Goal: Find specific page/section: Find specific page/section

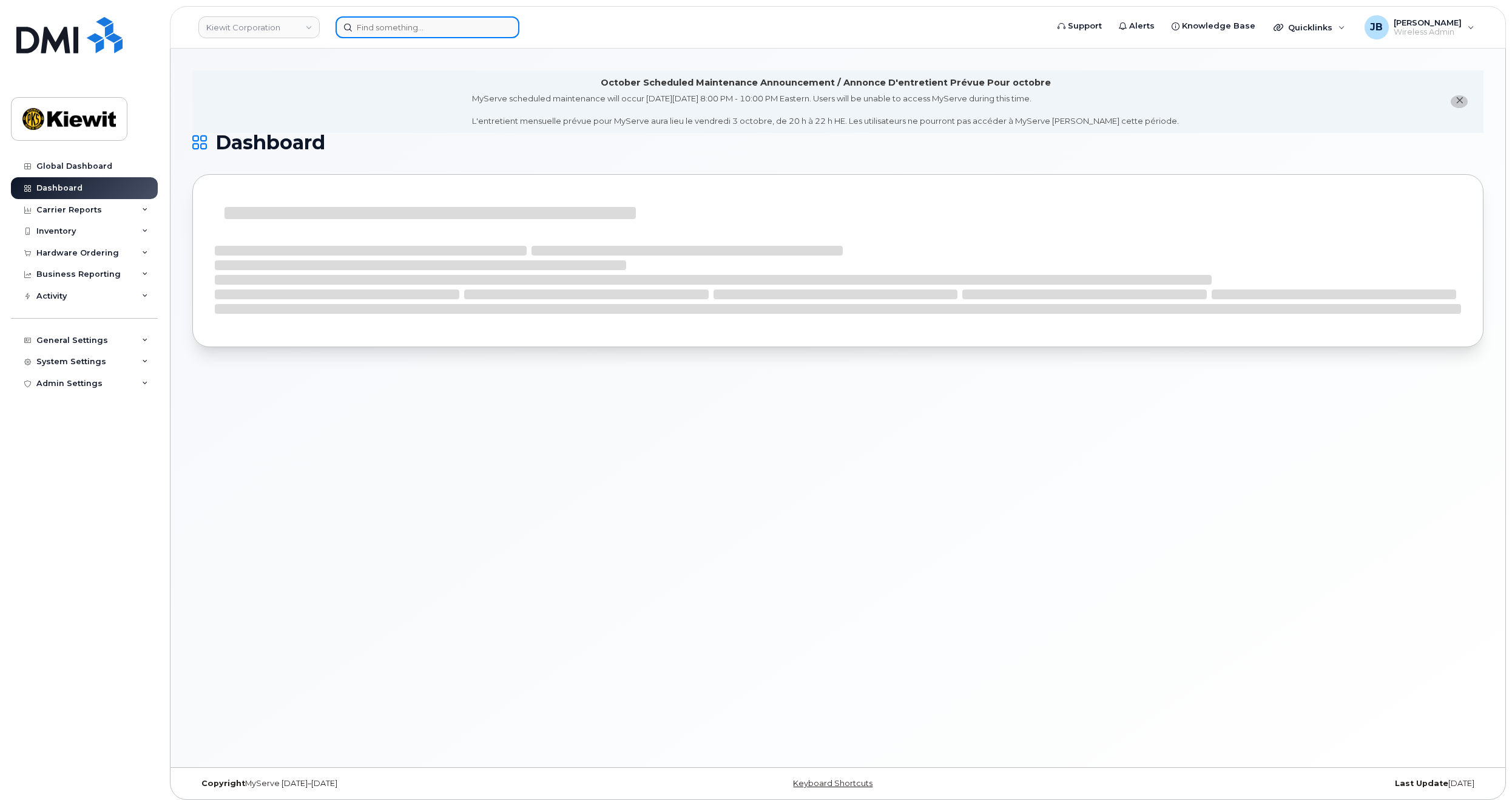
click at [394, 29] on input at bounding box center [427, 27] width 184 height 21
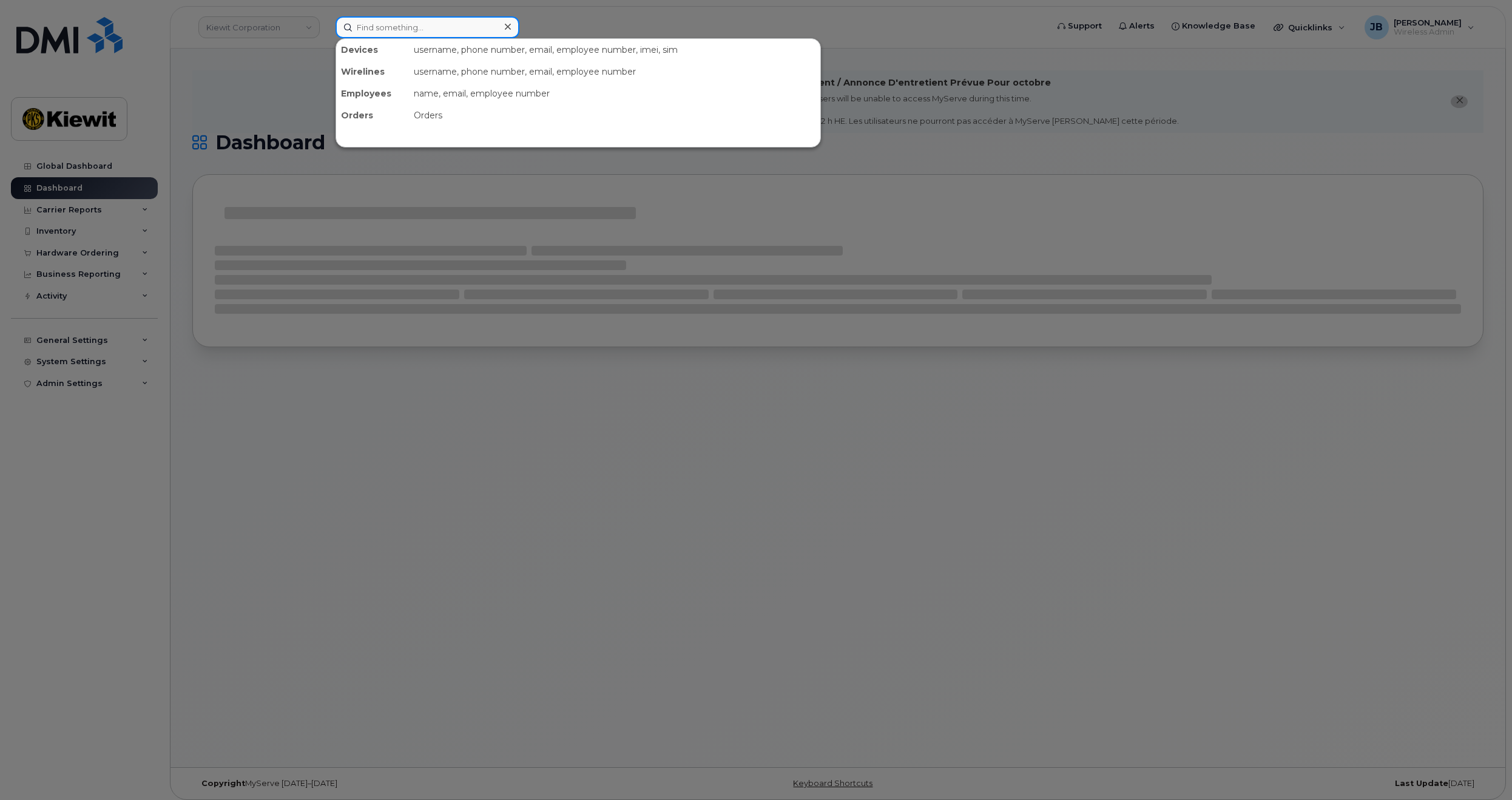
paste input "LH2Y9DKF4R"
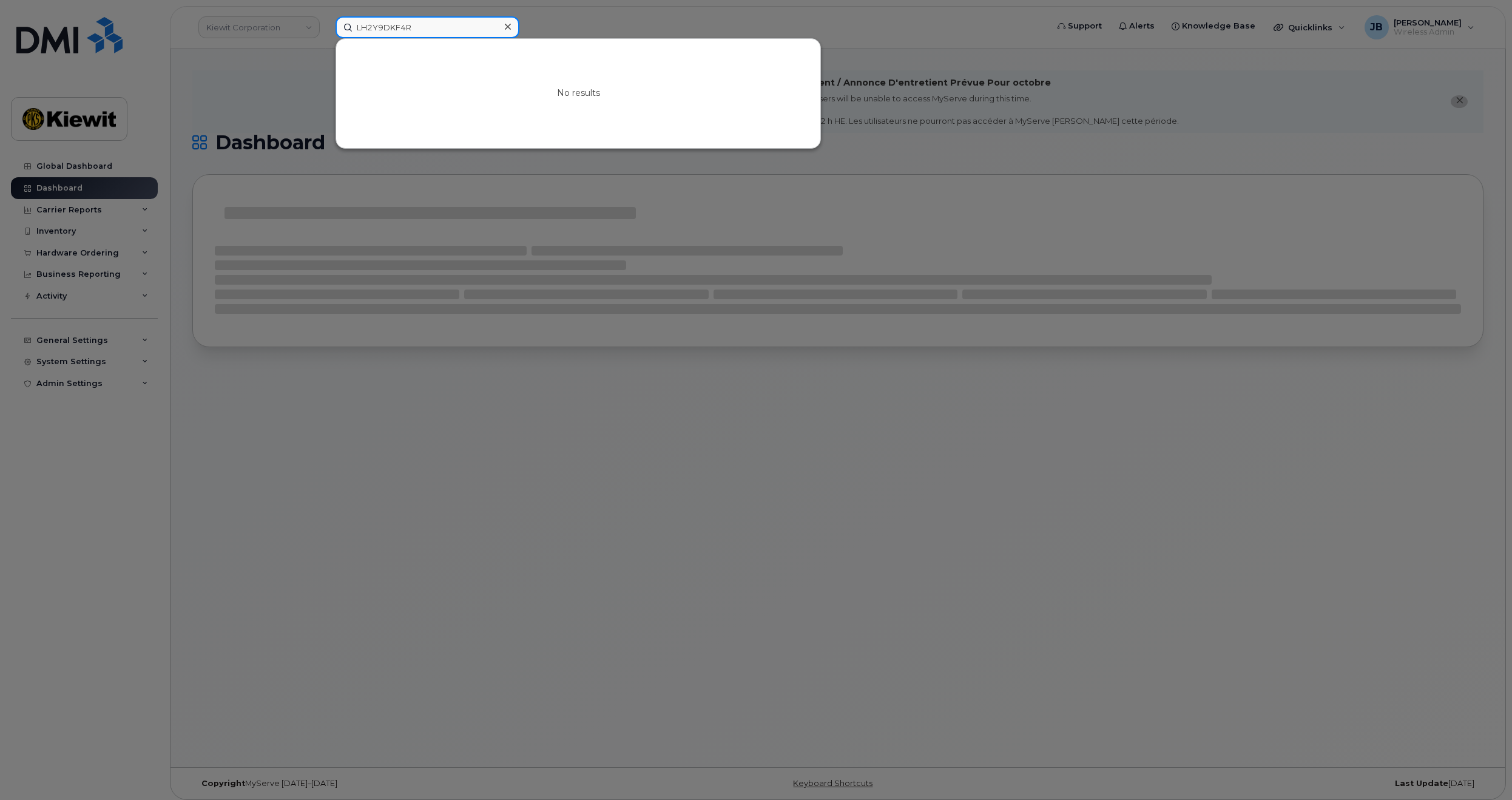
click at [426, 26] on input "LH2Y9DKF4R" at bounding box center [427, 27] width 184 height 21
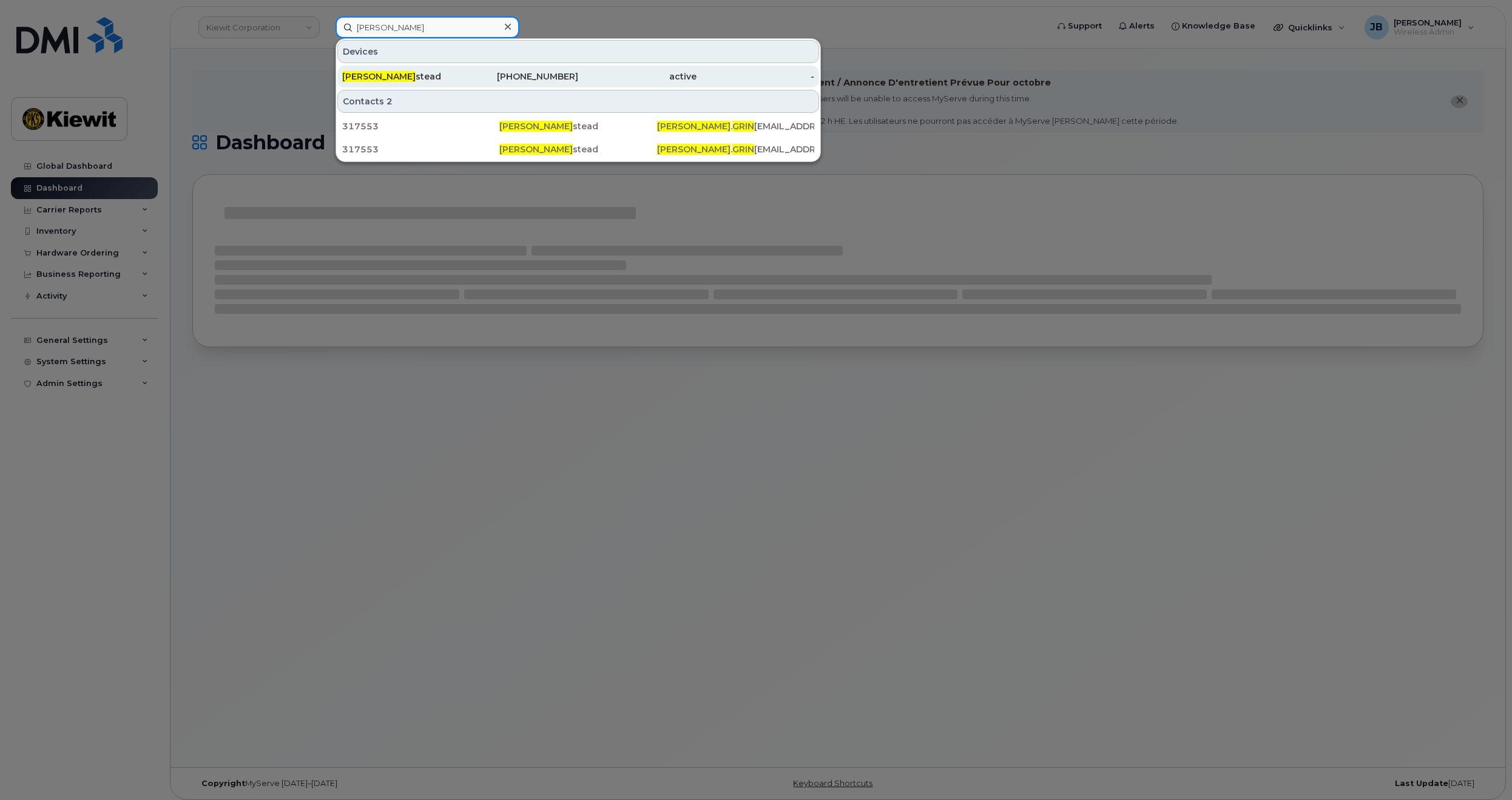
type input "[PERSON_NAME]"
click at [457, 78] on div "[PERSON_NAME] [PERSON_NAME]" at bounding box center [401, 76] width 118 height 12
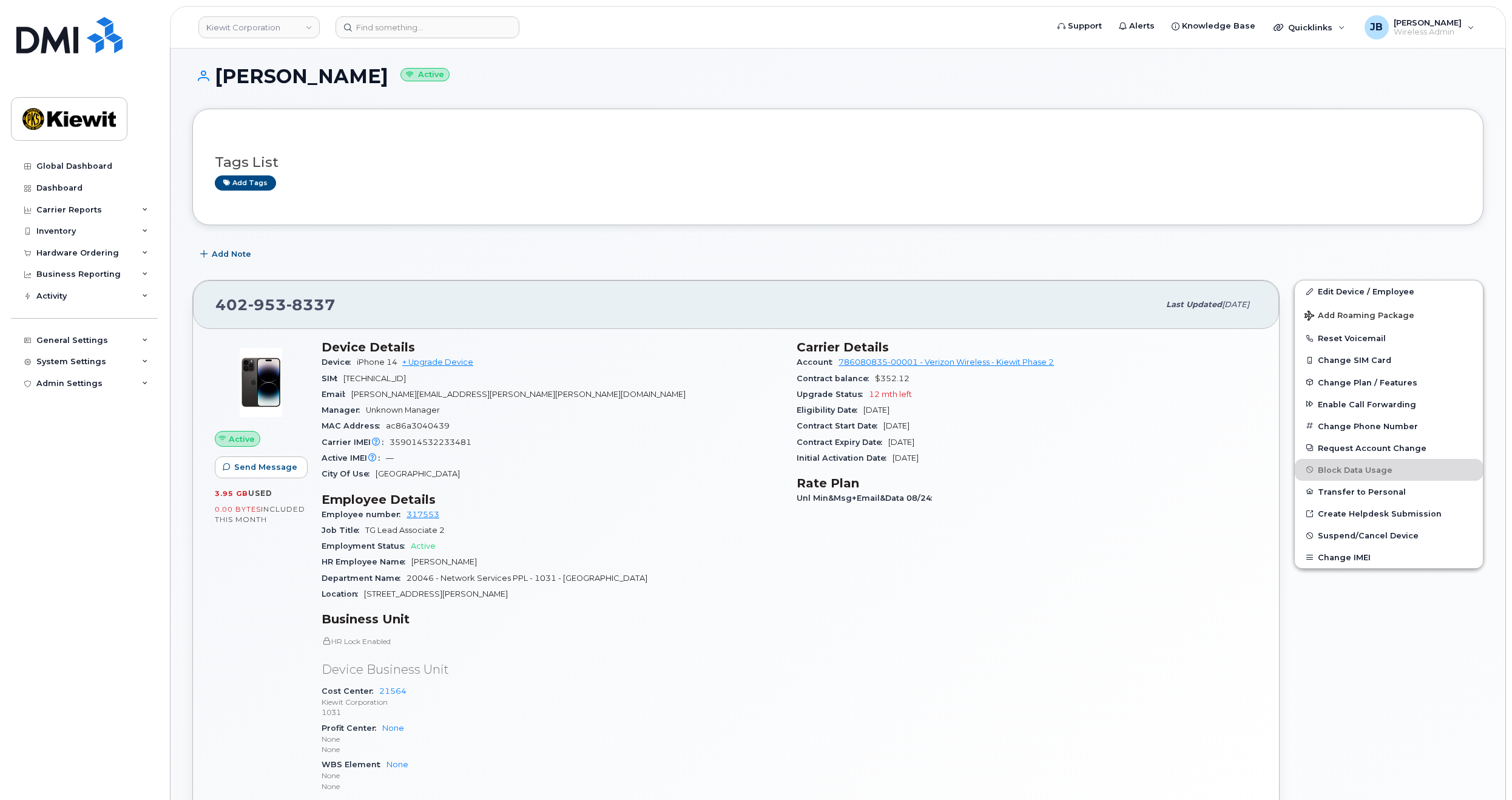
drag, startPoint x: 697, startPoint y: 413, endPoint x: 697, endPoint y: 440, distance: 27.0
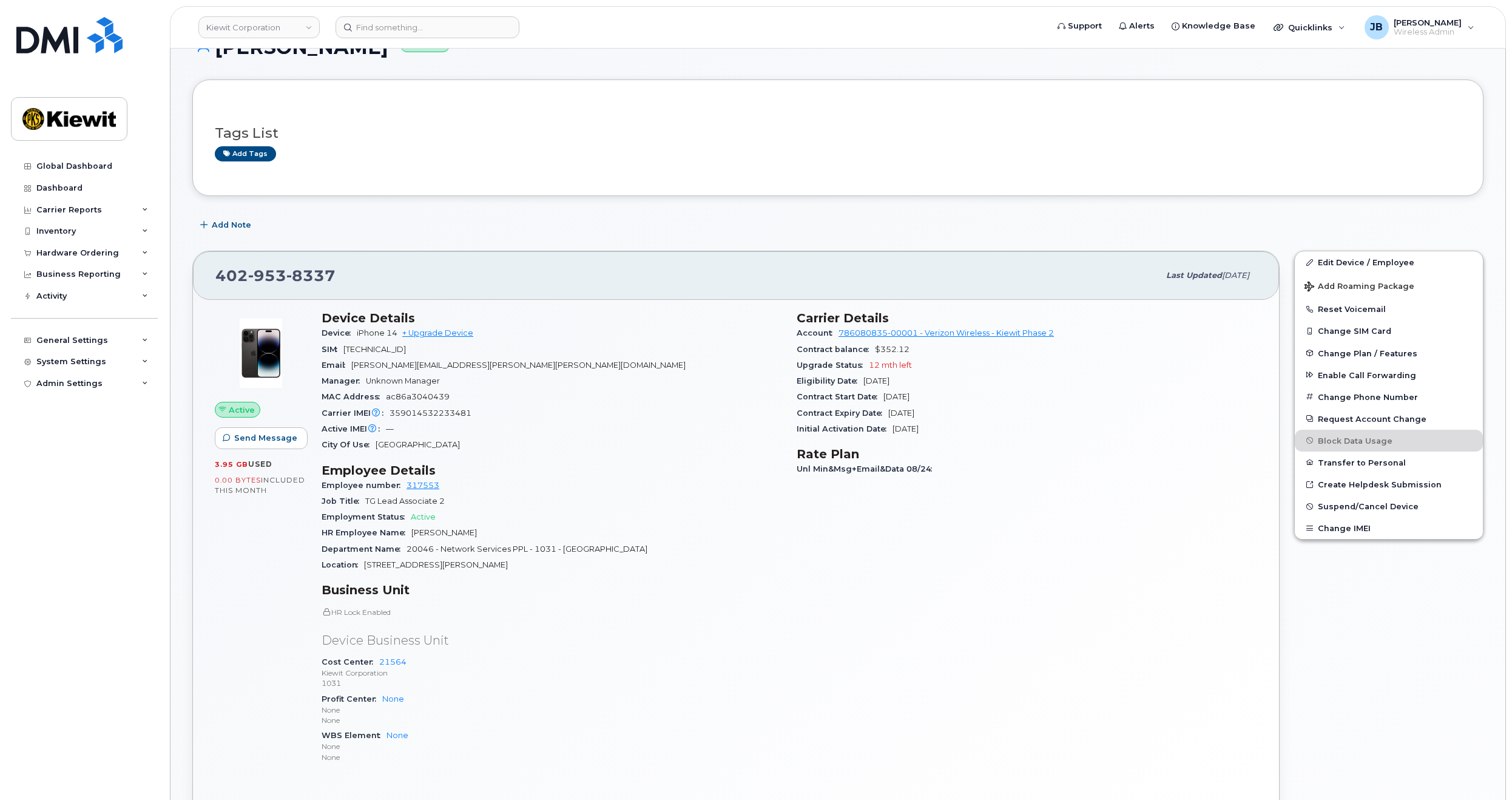
drag, startPoint x: 694, startPoint y: 395, endPoint x: 694, endPoint y: 424, distance: 29.0
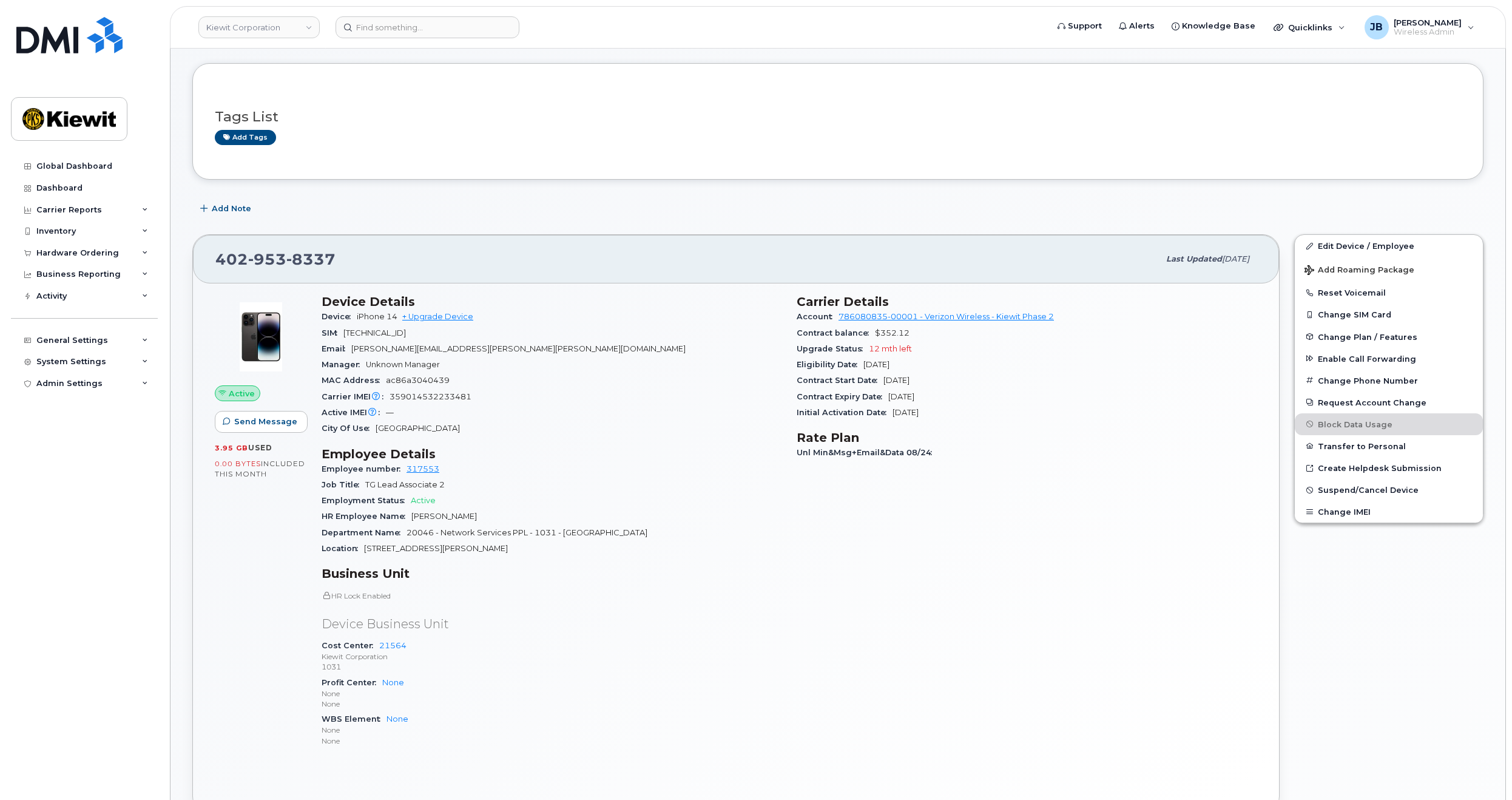
drag, startPoint x: 686, startPoint y: 399, endPoint x: 687, endPoint y: 420, distance: 21.0
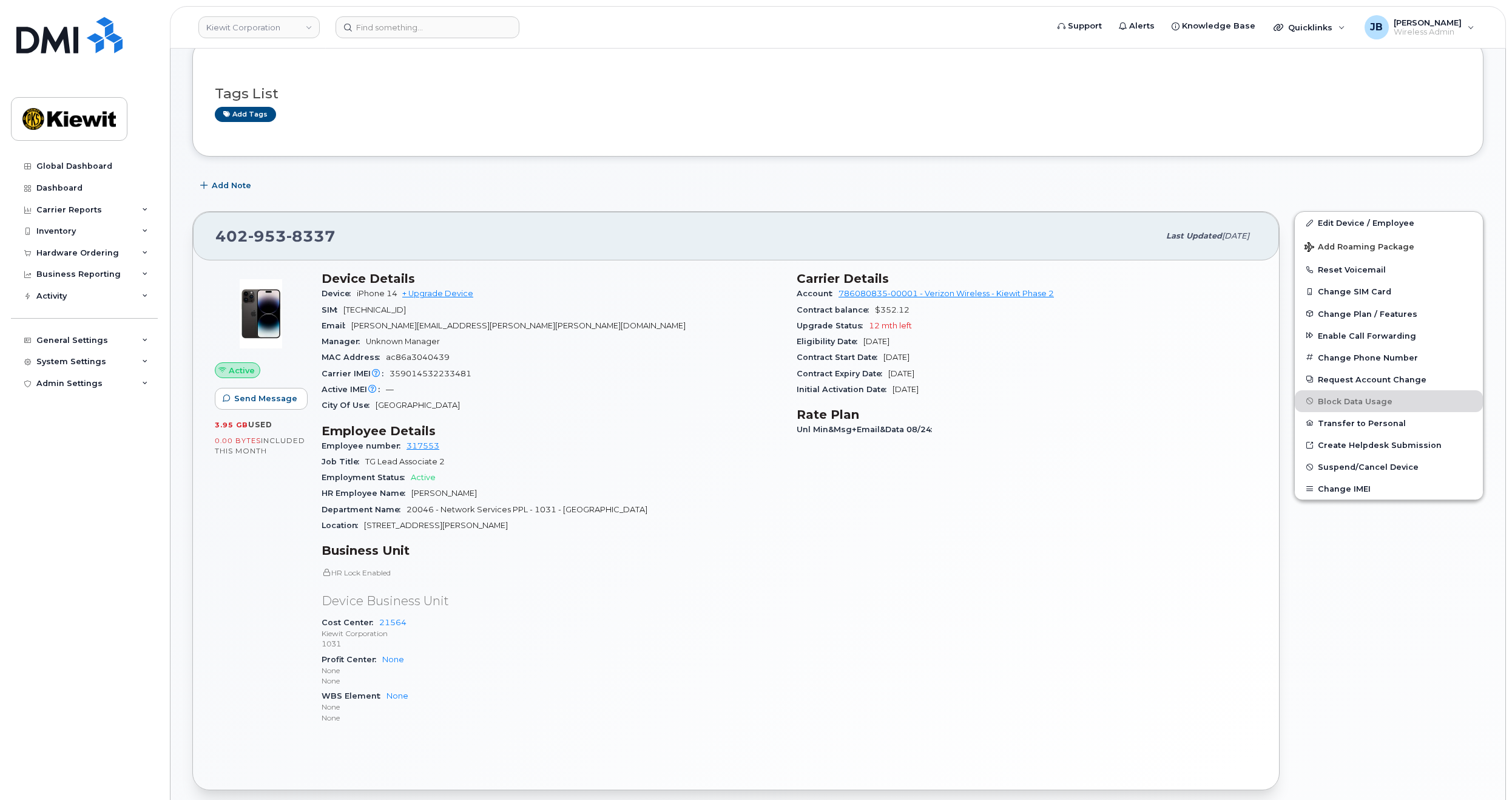
drag, startPoint x: 687, startPoint y: 393, endPoint x: 682, endPoint y: 417, distance: 24.5
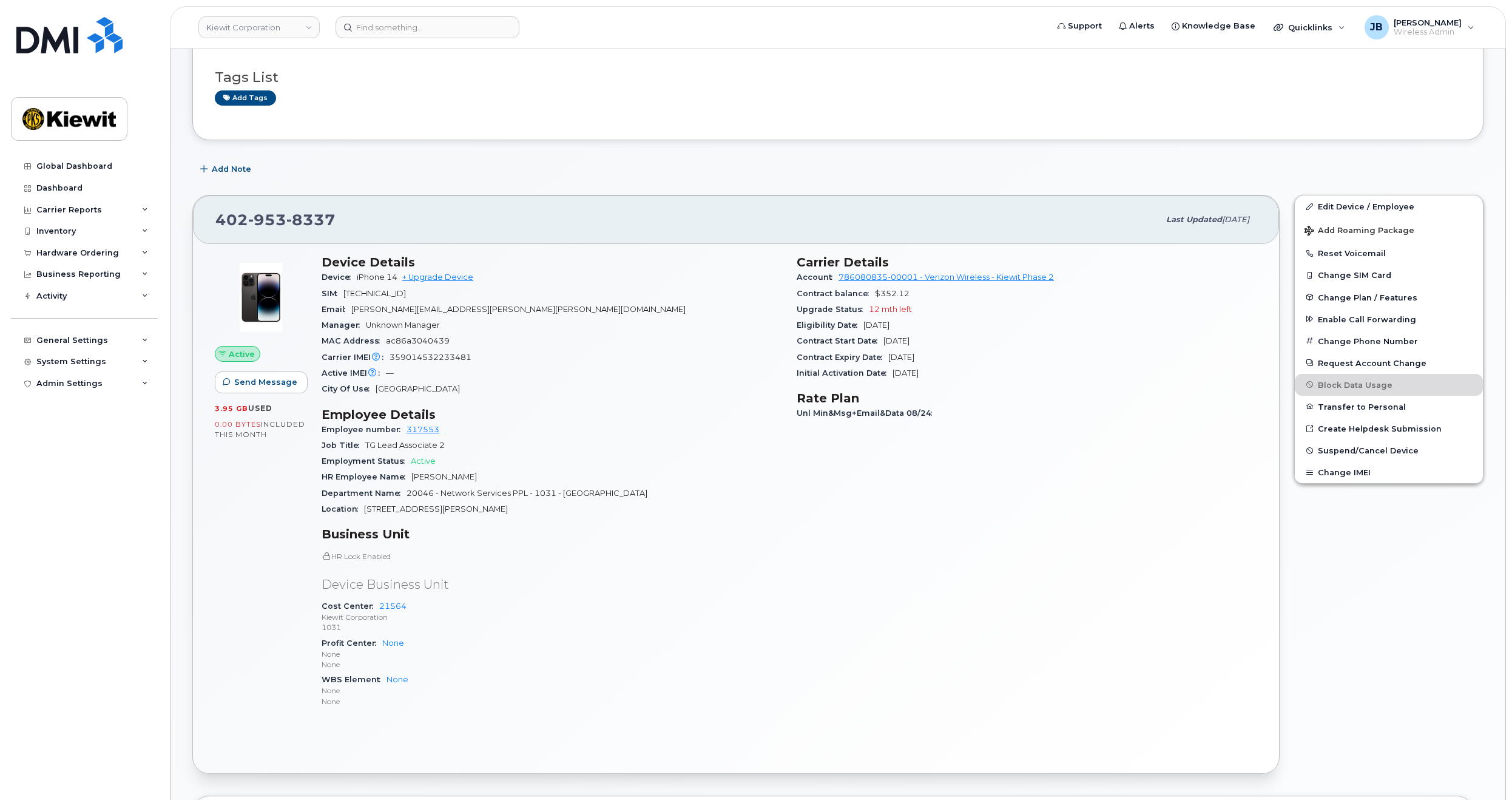
scroll to position [159, 0]
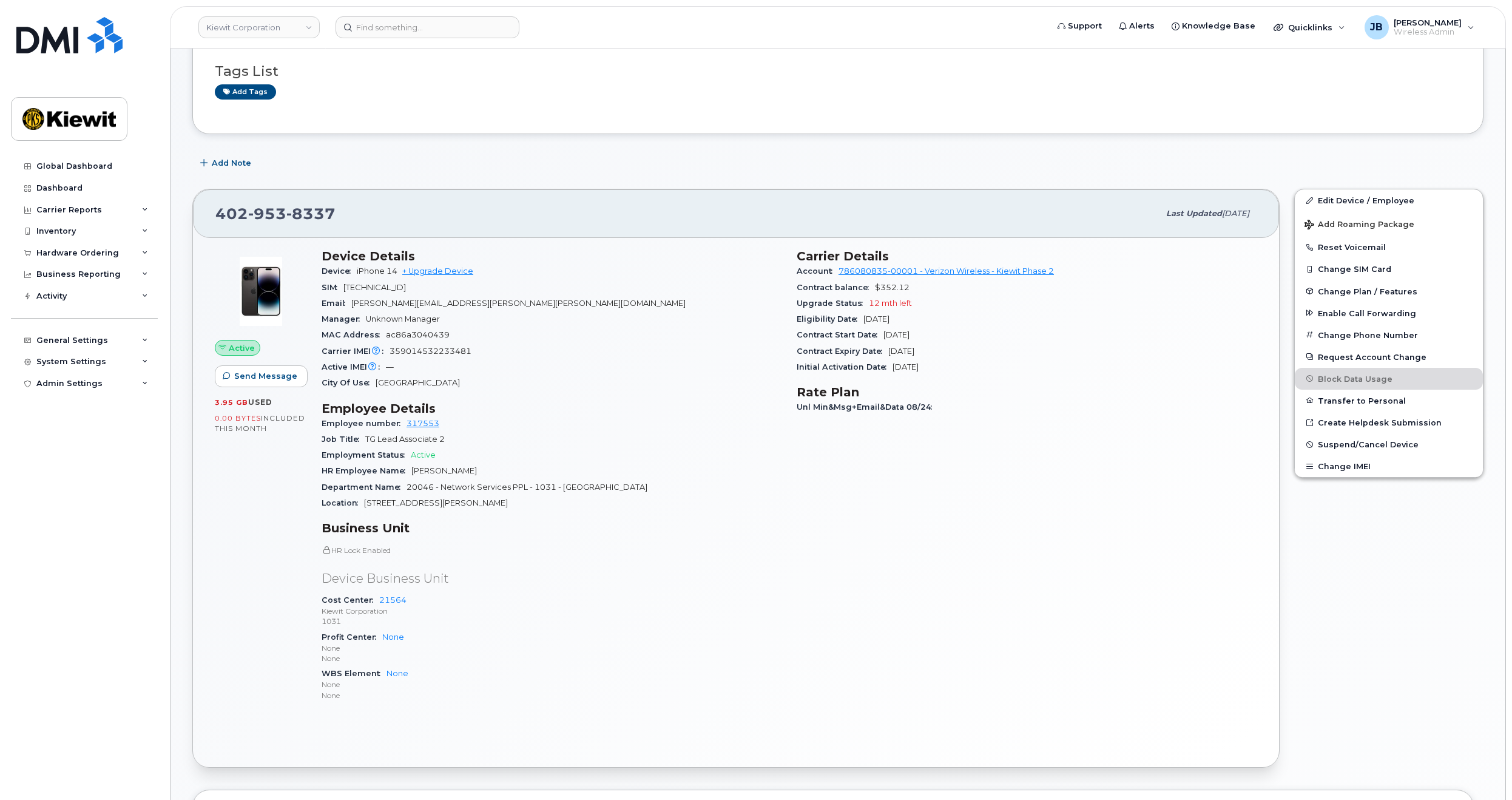
drag, startPoint x: 673, startPoint y: 381, endPoint x: 673, endPoint y: 407, distance: 26.0
drag, startPoint x: 563, startPoint y: 321, endPoint x: 578, endPoint y: 321, distance: 15.0
click at [578, 321] on div "Manager Unknown Manager" at bounding box center [552, 318] width 461 height 16
drag, startPoint x: 599, startPoint y: 326, endPoint x: 610, endPoint y: 342, distance: 19.4
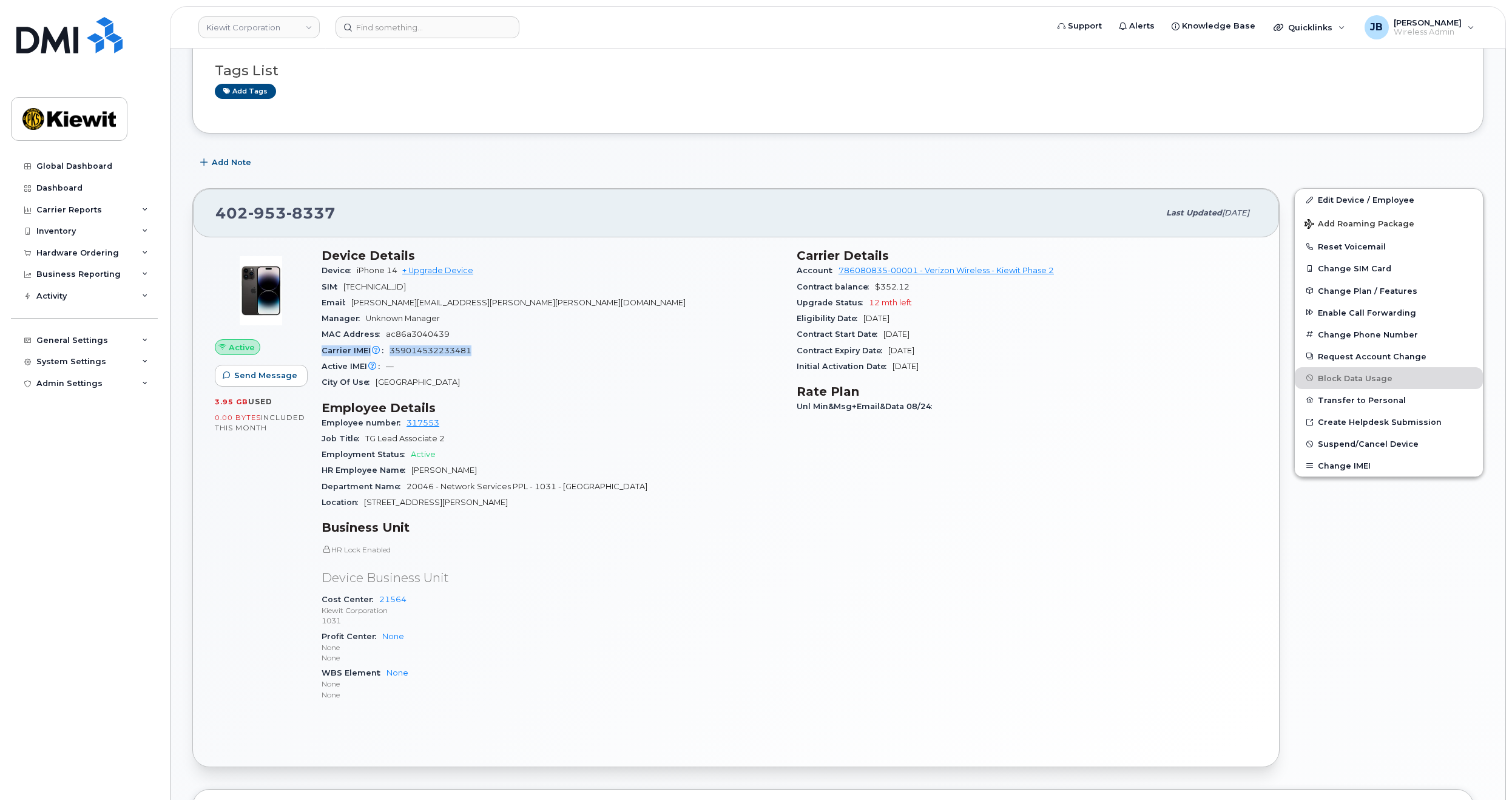
click at [610, 342] on section "Device Details Device iPhone 14 + Upgrade Device SIM 89148000009432483503 Email…" at bounding box center [552, 319] width 461 height 142
click at [611, 343] on div "Carrier IMEI Carrier IMEI is reported during the last billing cycle or change o…" at bounding box center [552, 350] width 461 height 16
drag, startPoint x: 633, startPoint y: 339, endPoint x: 622, endPoint y: 349, distance: 14.9
click at [622, 349] on section "Device Details Device iPhone 14 + Upgrade Device SIM 89148000009432483503 Email…" at bounding box center [552, 319] width 461 height 142
click at [622, 349] on div "Carrier IMEI Carrier IMEI is reported during the last billing cycle or change o…" at bounding box center [552, 350] width 461 height 16
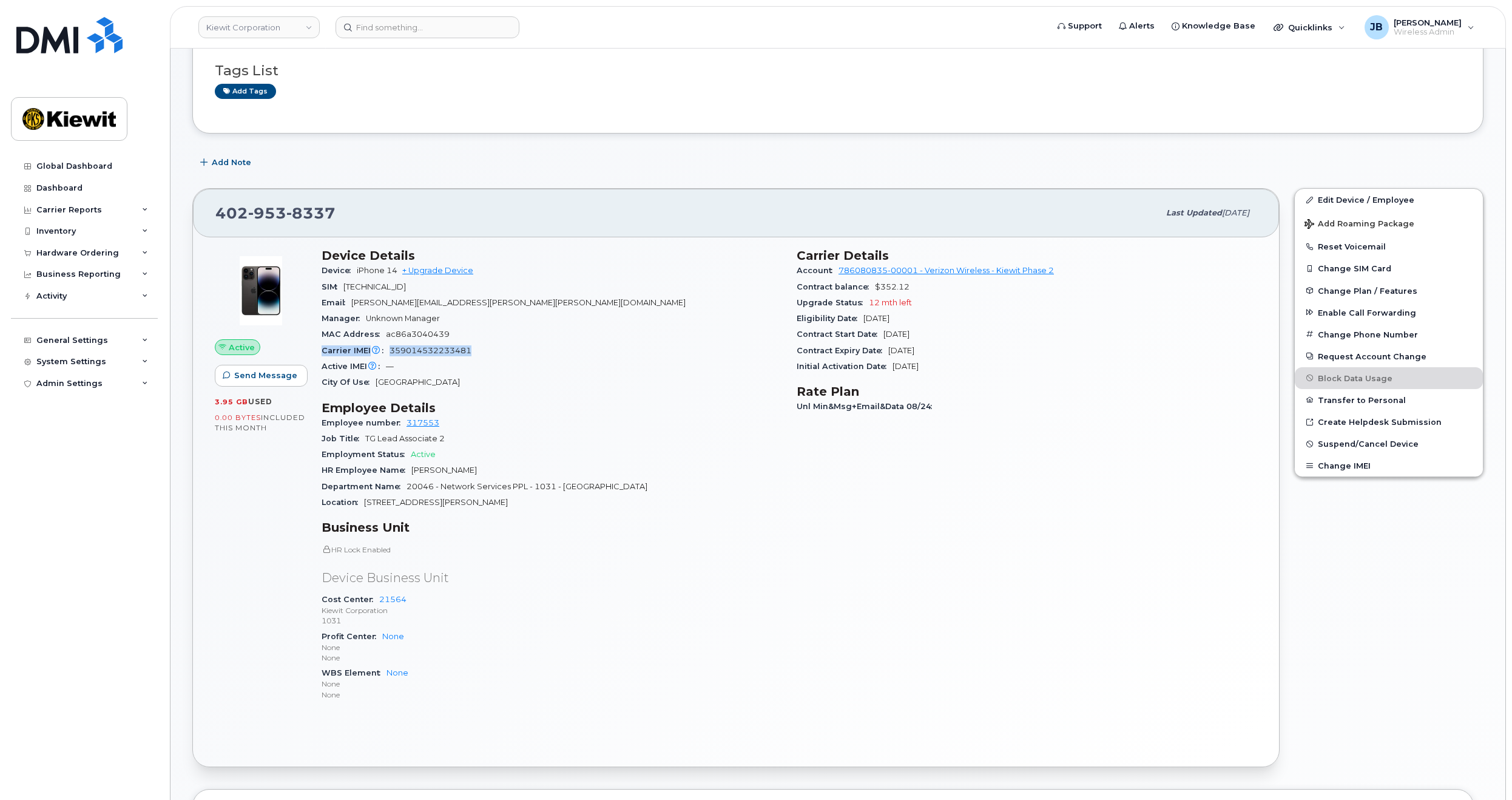
drag, startPoint x: 630, startPoint y: 331, endPoint x: 625, endPoint y: 340, distance: 10.3
click at [625, 340] on section "Device Details Device iPhone 14 + Upgrade Device SIM 89148000009432483503 Email…" at bounding box center [552, 319] width 461 height 142
click at [625, 340] on div "MAC Address ac86a3040439" at bounding box center [552, 334] width 461 height 16
drag, startPoint x: 637, startPoint y: 347, endPoint x: 629, endPoint y: 345, distance: 8.2
click at [629, 344] on div "Carrier IMEI Carrier IMEI is reported during the last billing cycle or change o…" at bounding box center [552, 350] width 461 height 16
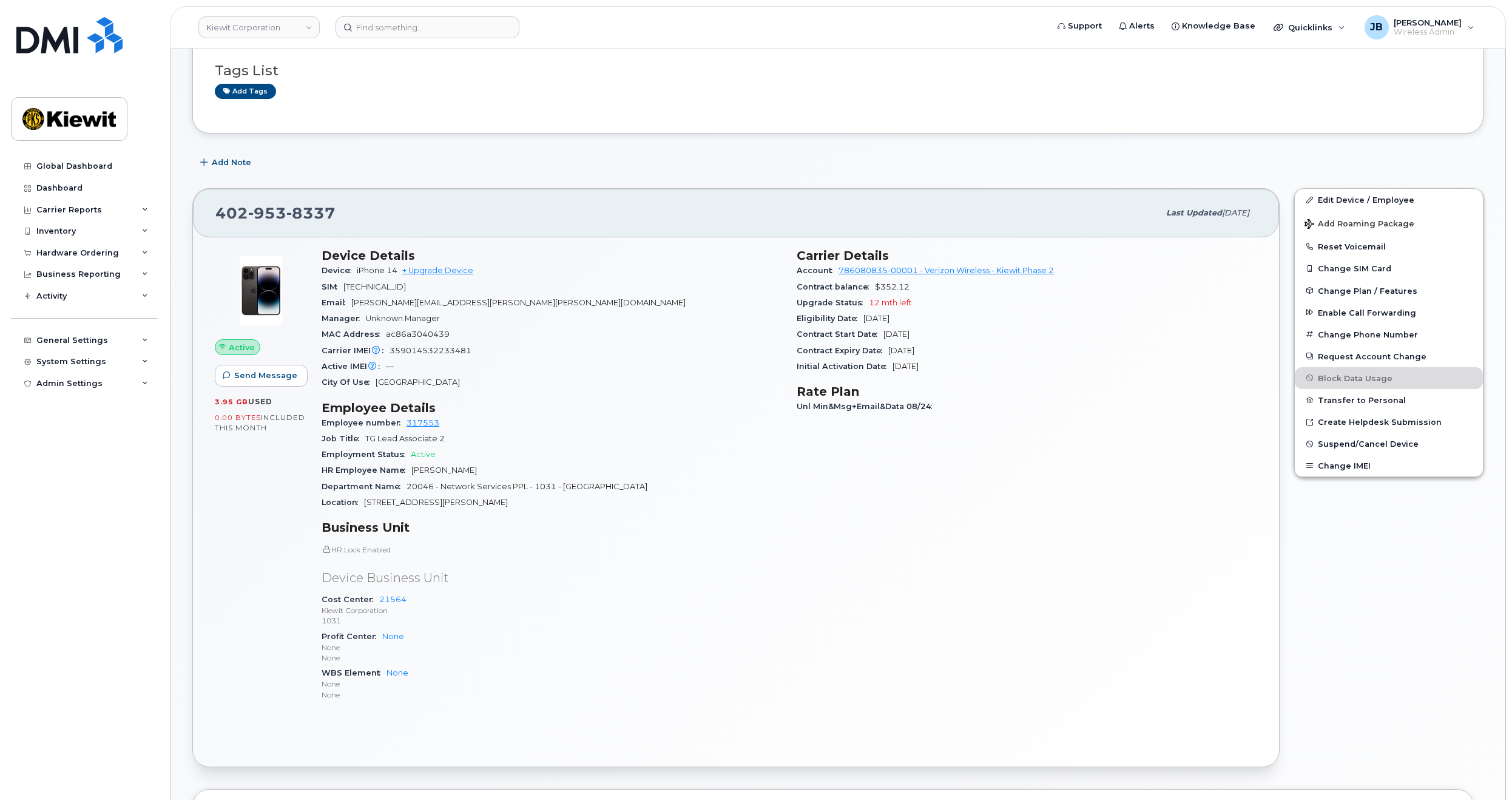
click at [629, 345] on div "Carrier IMEI Carrier IMEI is reported during the last billing cycle or change o…" at bounding box center [552, 350] width 461 height 16
click at [654, 349] on div "Carrier IMEI Carrier IMEI is reported during the last billing cycle or change o…" at bounding box center [552, 350] width 461 height 16
drag, startPoint x: 668, startPoint y: 345, endPoint x: 671, endPoint y: 358, distance: 13.3
click at [671, 358] on div "Carrier IMEI Carrier IMEI is reported during the last billing cycle or change o…" at bounding box center [552, 350] width 461 height 16
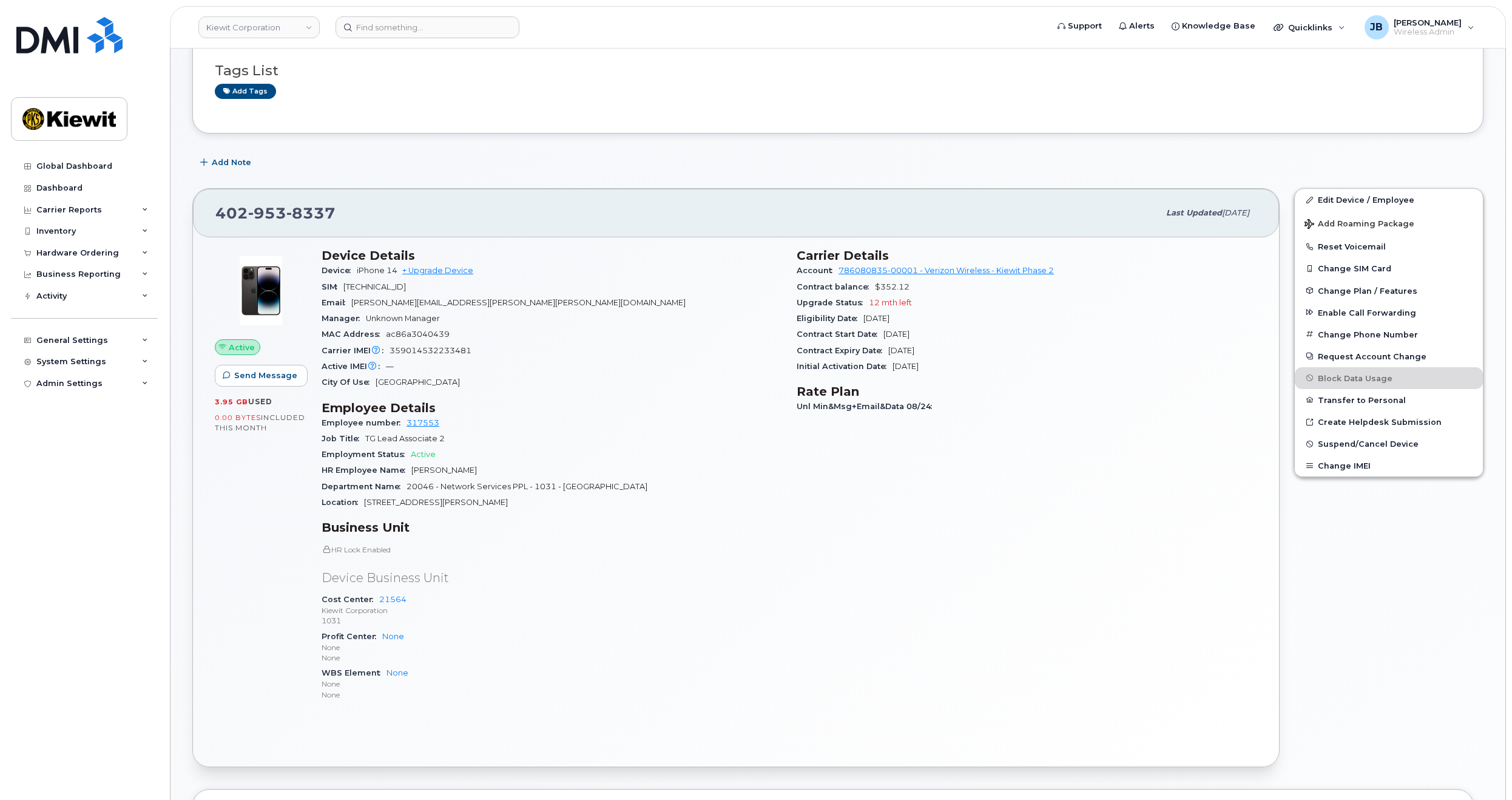
click at [671, 358] on div "Carrier IMEI Carrier IMEI is reported during the last billing cycle or change o…" at bounding box center [552, 350] width 461 height 16
drag, startPoint x: 696, startPoint y: 340, endPoint x: 673, endPoint y: 336, distance: 23.3
click at [673, 335] on div "MAC Address ac86a3040439" at bounding box center [552, 334] width 461 height 16
click at [673, 336] on div "MAC Address ac86a3040439" at bounding box center [552, 334] width 461 height 16
drag, startPoint x: 670, startPoint y: 336, endPoint x: 664, endPoint y: 328, distance: 10.0
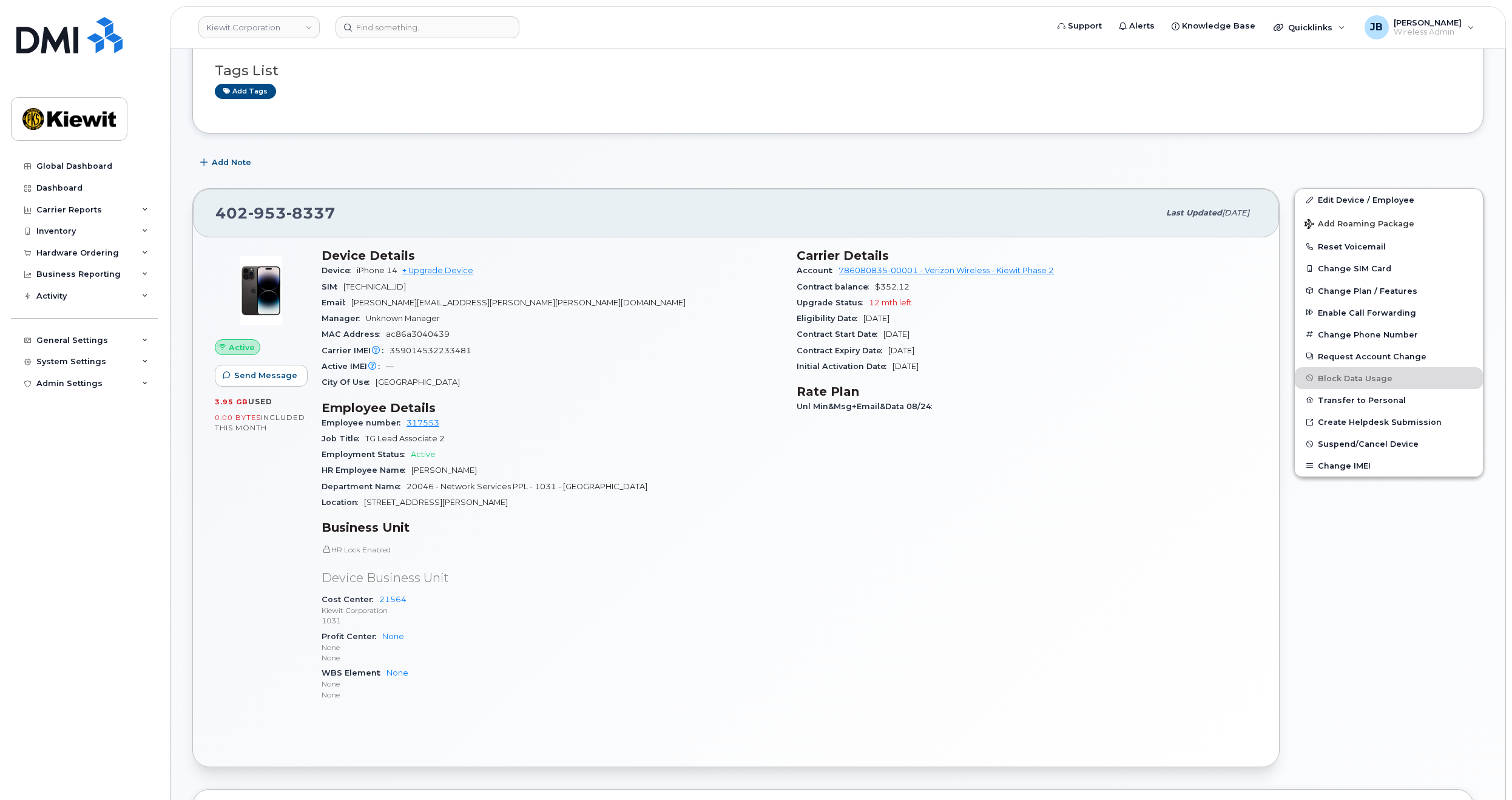
click at [664, 328] on div "MAC Address ac86a3040439" at bounding box center [552, 334] width 461 height 16
click at [665, 328] on div "MAC Address ac86a3040439" at bounding box center [552, 334] width 461 height 16
click at [665, 329] on div "MAC Address ac86a3040439" at bounding box center [552, 334] width 461 height 16
drag, startPoint x: 645, startPoint y: 321, endPoint x: 642, endPoint y: 313, distance: 8.5
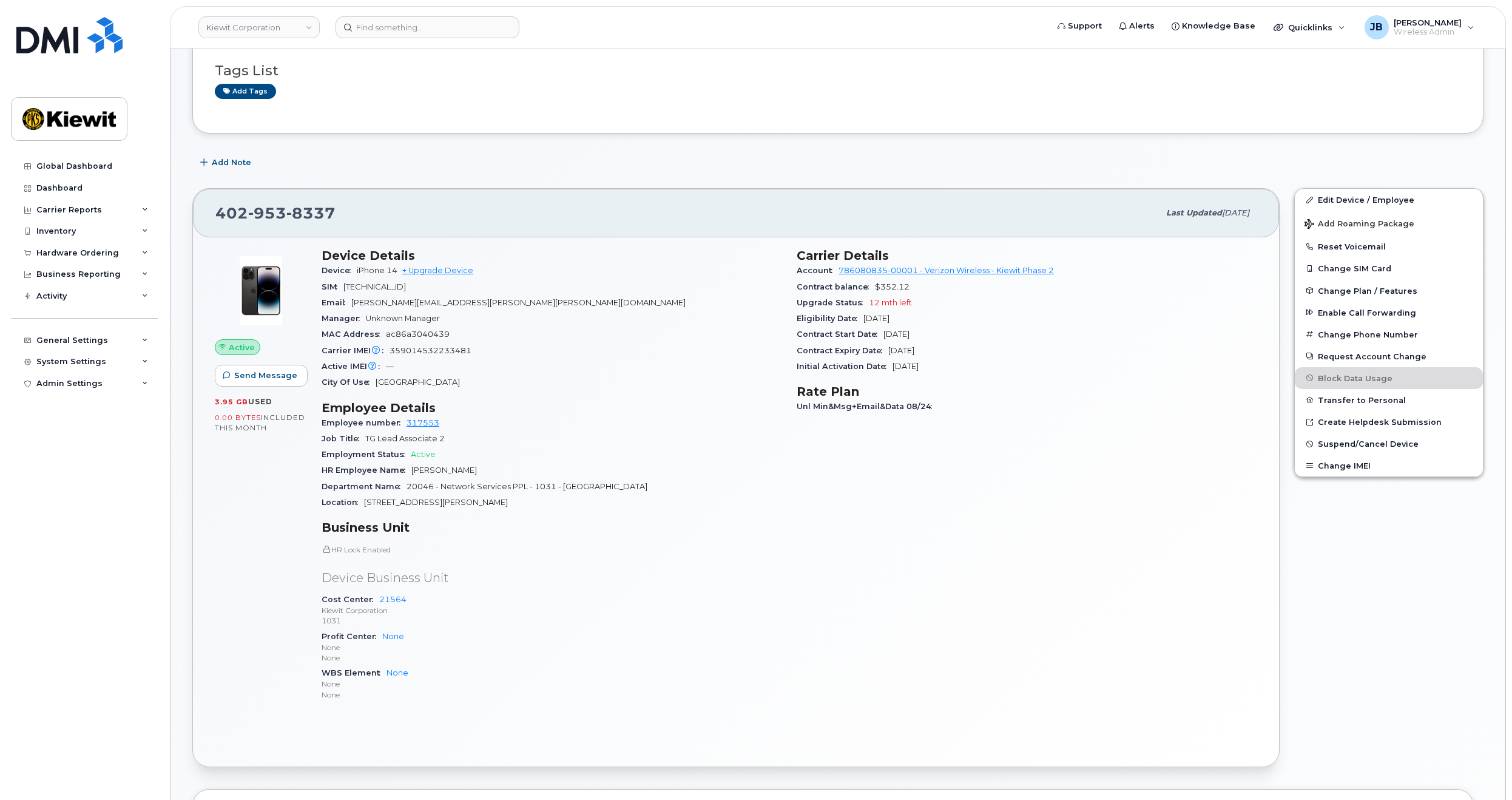
click at [642, 312] on div "Manager Unknown Manager" at bounding box center [552, 318] width 461 height 16
click at [642, 314] on div "Manager Unknown Manager" at bounding box center [552, 318] width 461 height 16
drag, startPoint x: 552, startPoint y: 344, endPoint x: 552, endPoint y: 335, distance: 9.0
click at [552, 335] on section "Device Details Device iPhone 14 + Upgrade Device SIM 89148000009432483503 Email…" at bounding box center [552, 319] width 461 height 142
click at [553, 336] on div "MAC Address ac86a3040439" at bounding box center [552, 334] width 461 height 16
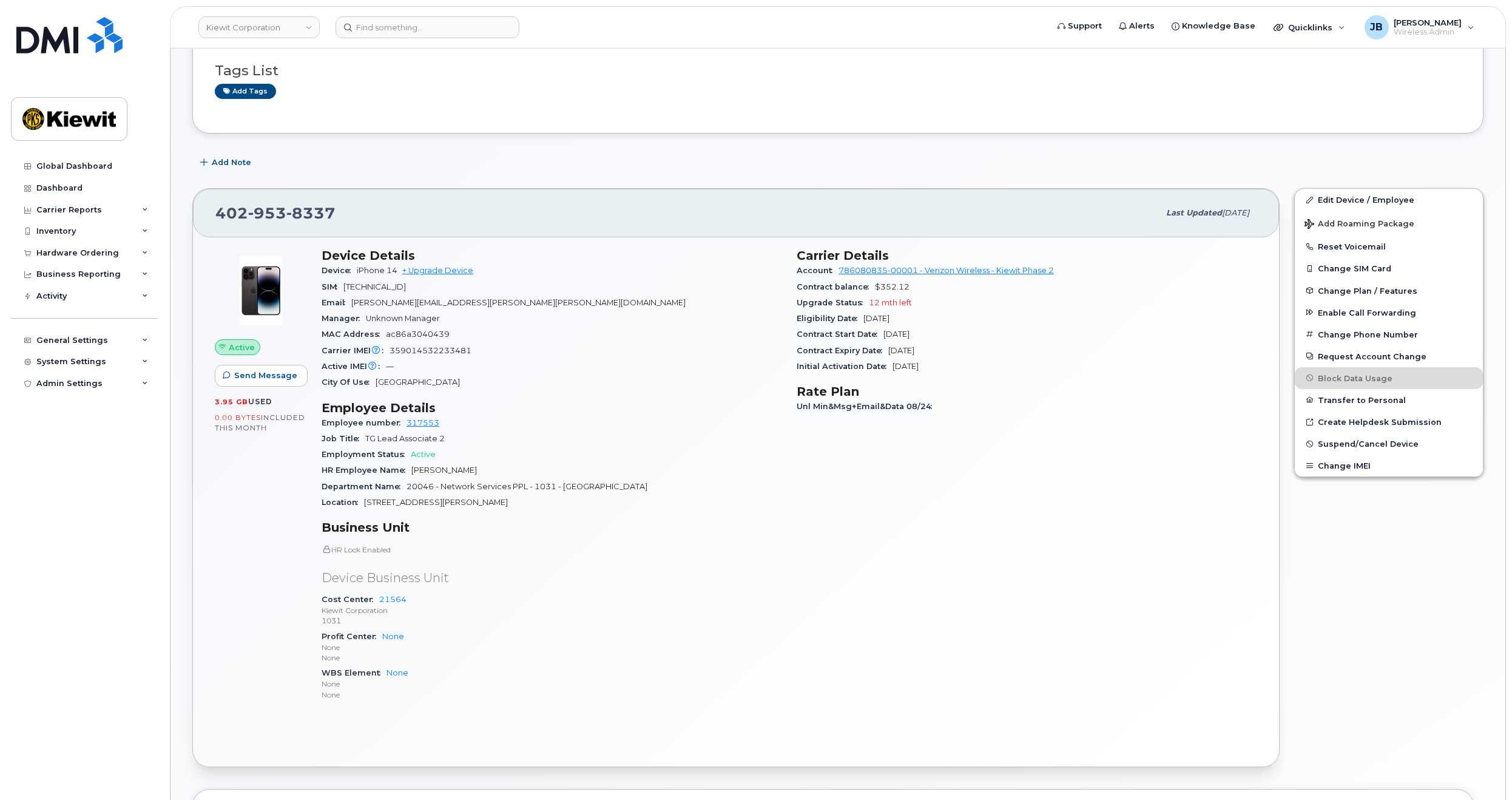
drag, startPoint x: 557, startPoint y: 287, endPoint x: 568, endPoint y: 328, distance: 42.4
click at [567, 328] on div "MAC Address ac86a3040439" at bounding box center [552, 334] width 461 height 16
click at [568, 328] on div "MAC Address ac86a3040439" at bounding box center [552, 334] width 461 height 16
drag, startPoint x: 582, startPoint y: 333, endPoint x: 583, endPoint y: 324, distance: 9.1
click at [583, 324] on section "Device Details Device iPhone 14 + Upgrade Device SIM 89148000009432483503 Email…" at bounding box center [552, 319] width 461 height 142
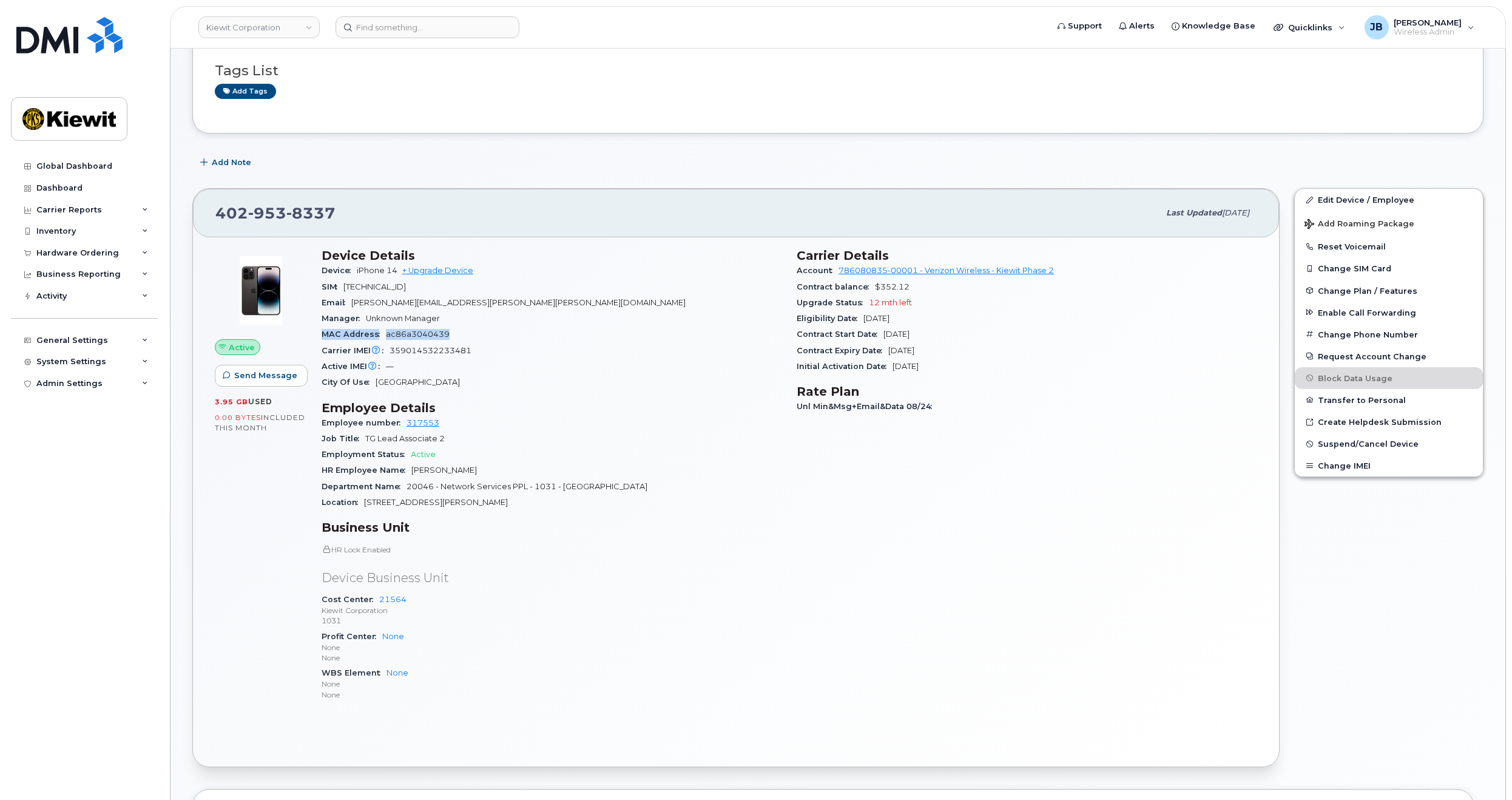
click at [583, 324] on div "Manager Unknown Manager" at bounding box center [552, 318] width 461 height 16
drag, startPoint x: 618, startPoint y: 324, endPoint x: 608, endPoint y: 317, distance: 12.2
click at [608, 316] on div "Manager Unknown Manager" at bounding box center [552, 318] width 461 height 16
click at [610, 317] on div "Manager Unknown Manager" at bounding box center [552, 318] width 461 height 16
drag, startPoint x: 639, startPoint y: 321, endPoint x: 623, endPoint y: 318, distance: 16.3
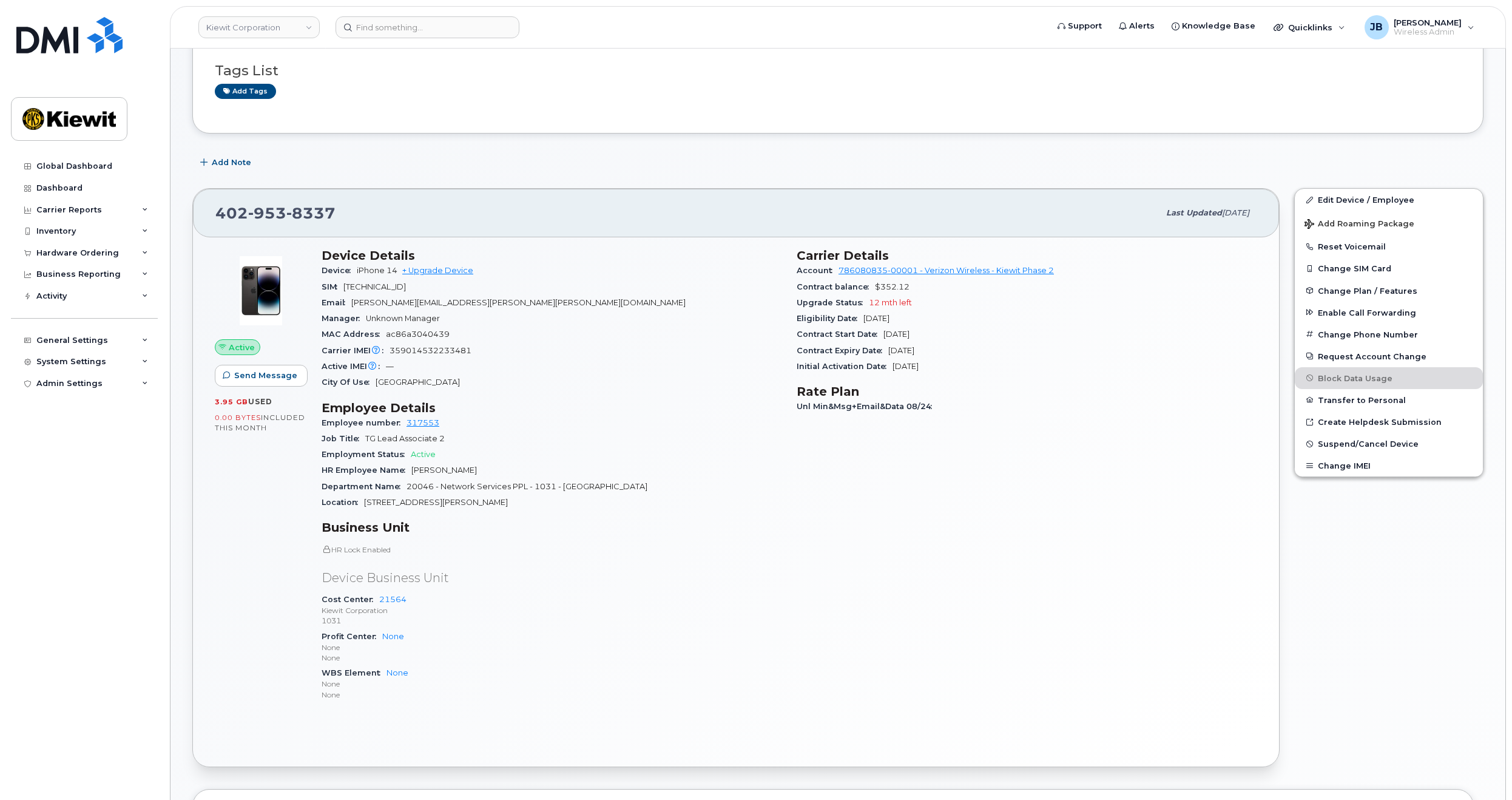
click at [623, 317] on div "Manager Unknown Manager" at bounding box center [552, 318] width 461 height 16
click at [625, 321] on div "Manager Unknown Manager" at bounding box center [552, 318] width 461 height 16
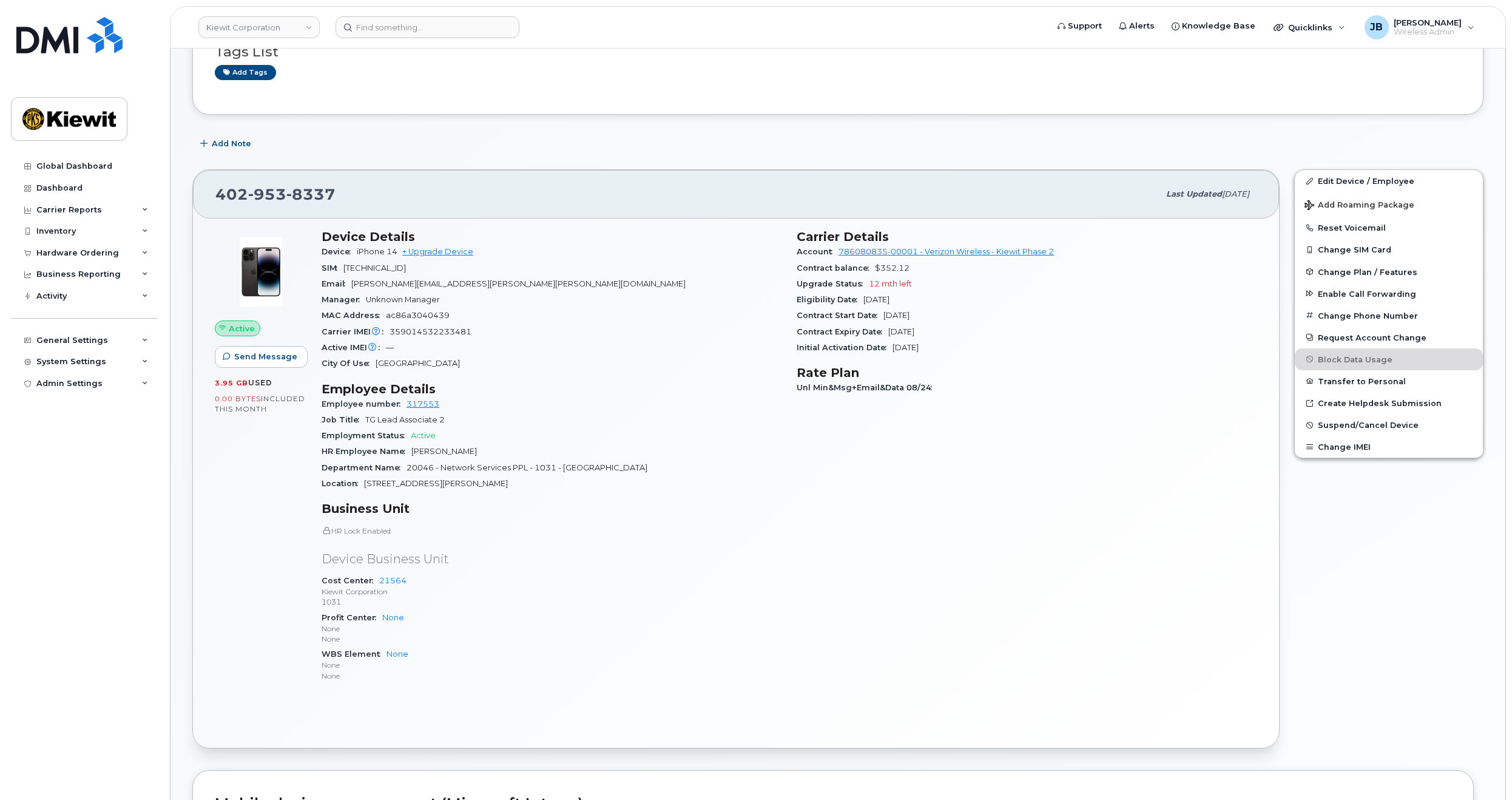
scroll to position [188, 0]
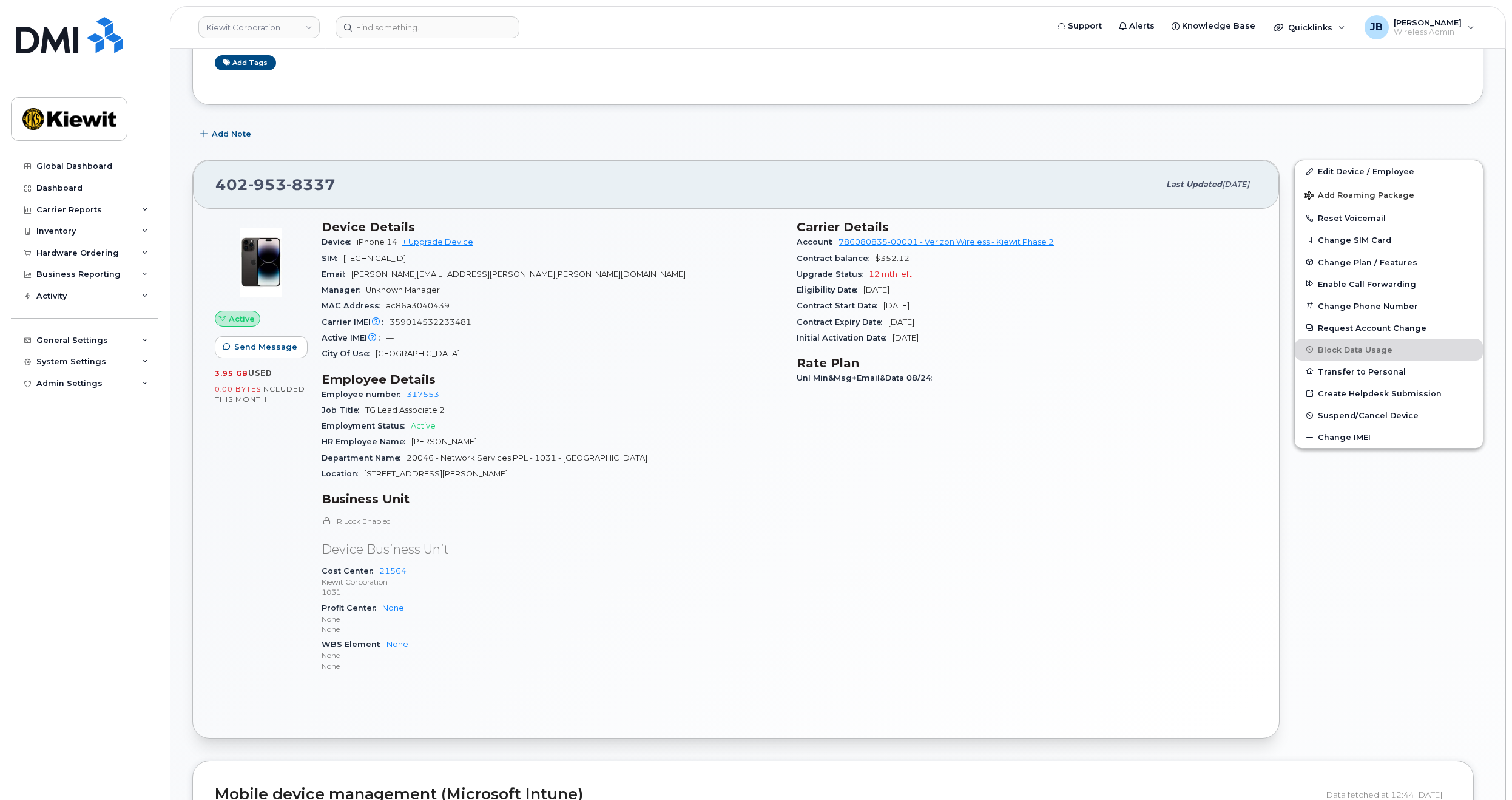
drag, startPoint x: 685, startPoint y: 328, endPoint x: 687, endPoint y: 358, distance: 30.1
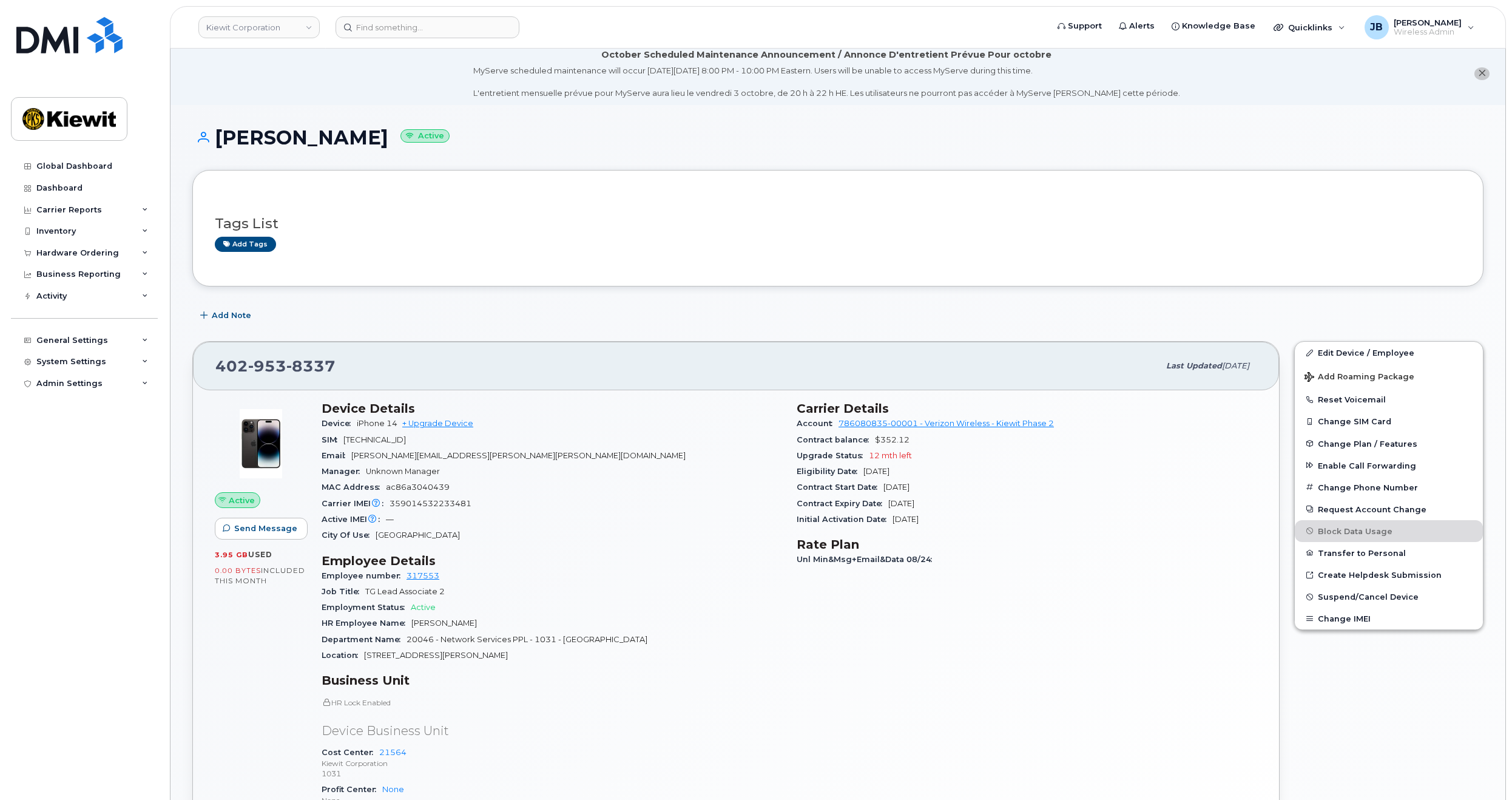
scroll to position [0, 0]
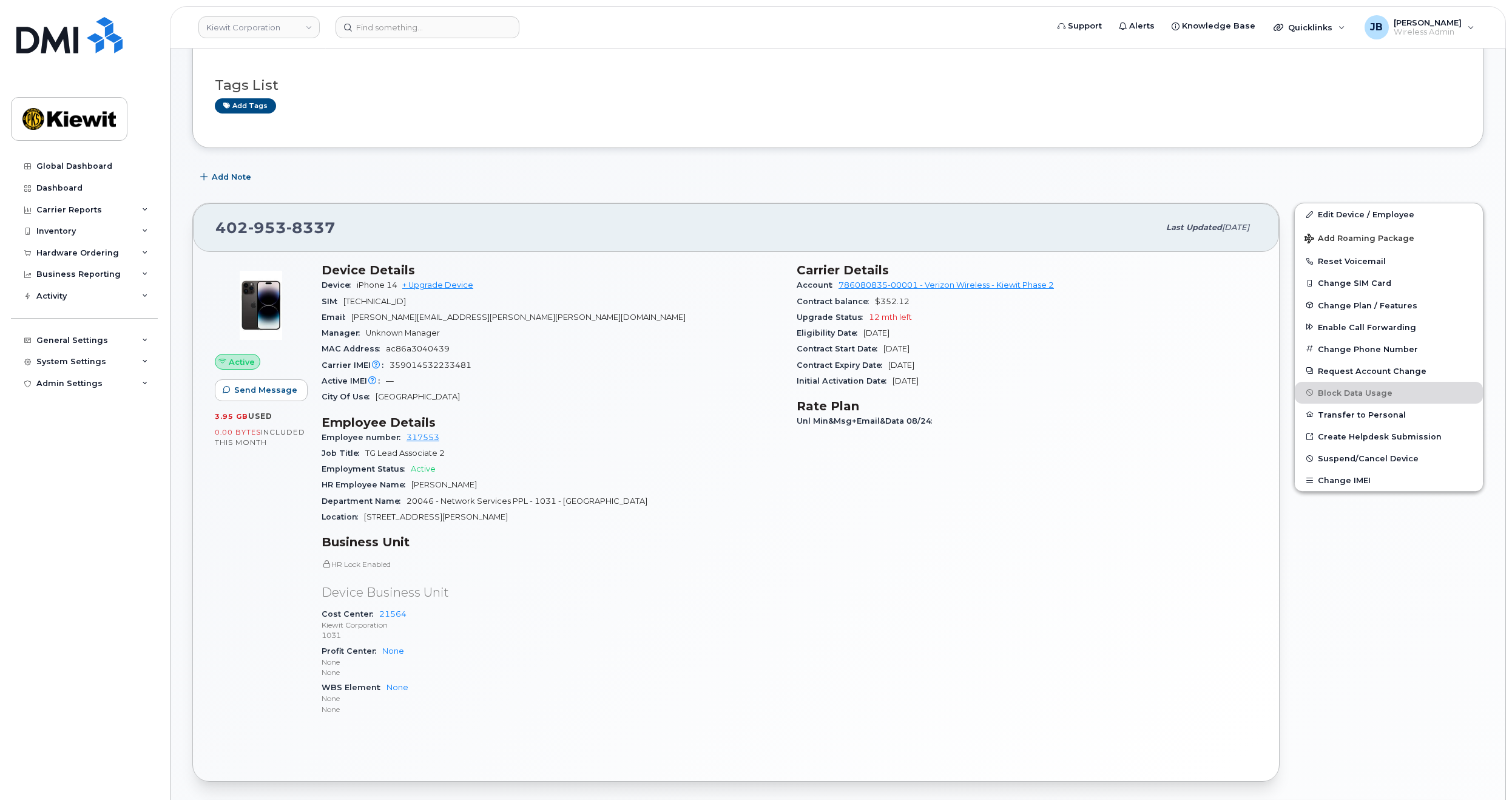
drag, startPoint x: 697, startPoint y: 367, endPoint x: 690, endPoint y: 403, distance: 36.7
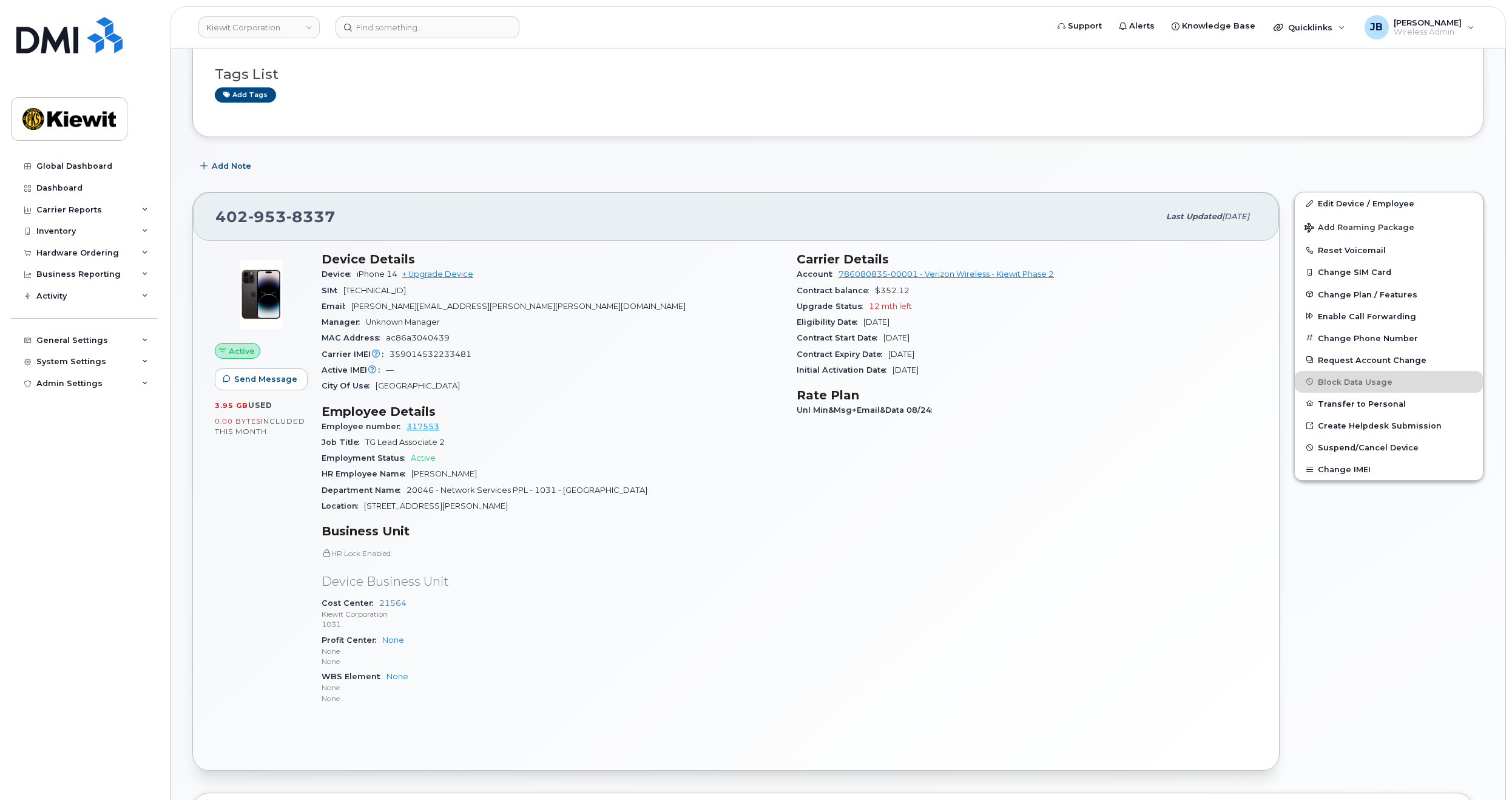
drag, startPoint x: 676, startPoint y: 335, endPoint x: 670, endPoint y: 359, distance: 24.7
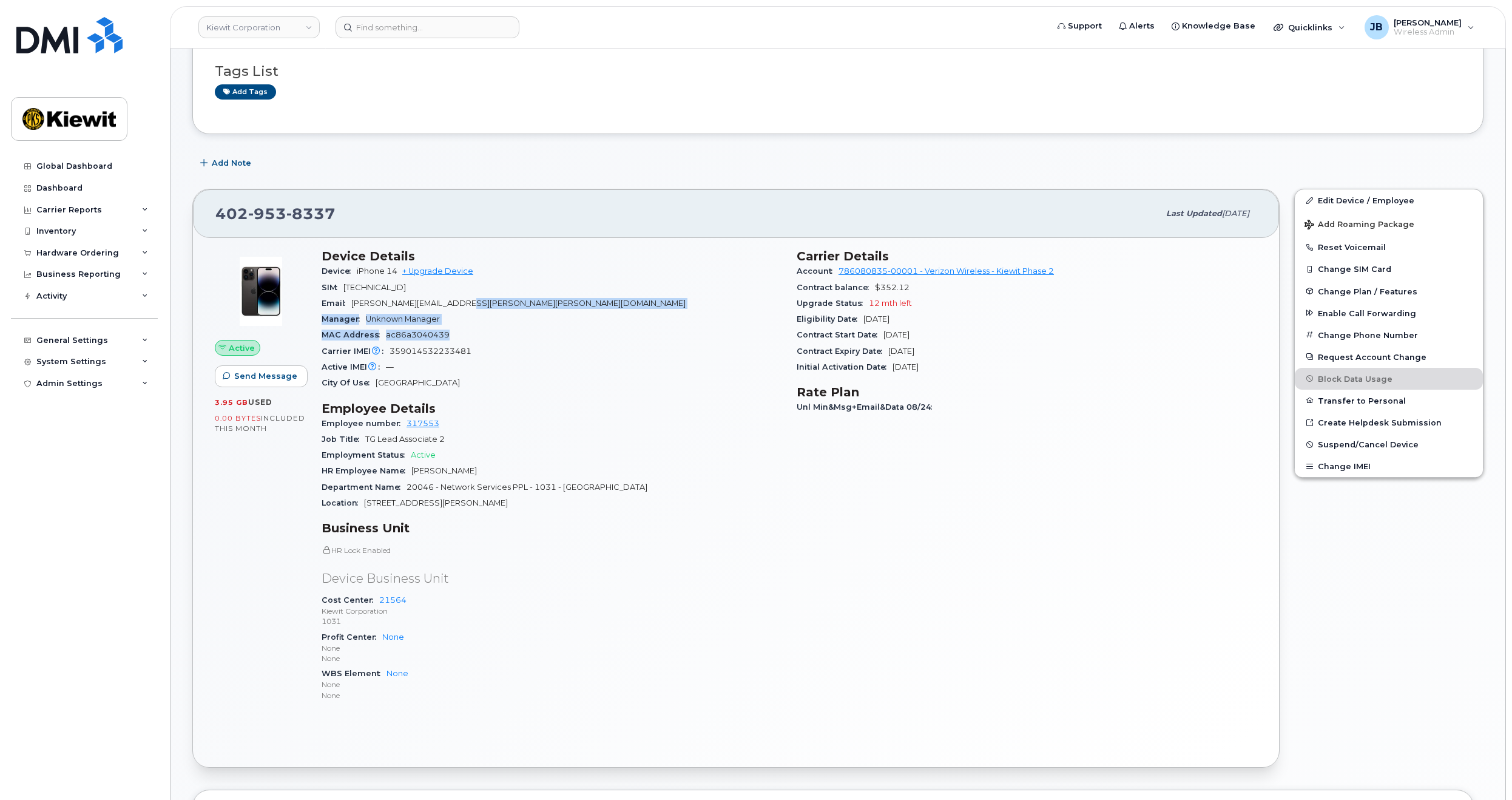
drag, startPoint x: 664, startPoint y: 302, endPoint x: 666, endPoint y: 336, distance: 34.1
click at [666, 336] on section "Device Details Device iPhone 14 + Upgrade Device SIM 89148000009432483503 Email…" at bounding box center [552, 320] width 461 height 142
click at [666, 336] on div "MAC Address ac86a3040439" at bounding box center [552, 335] width 461 height 16
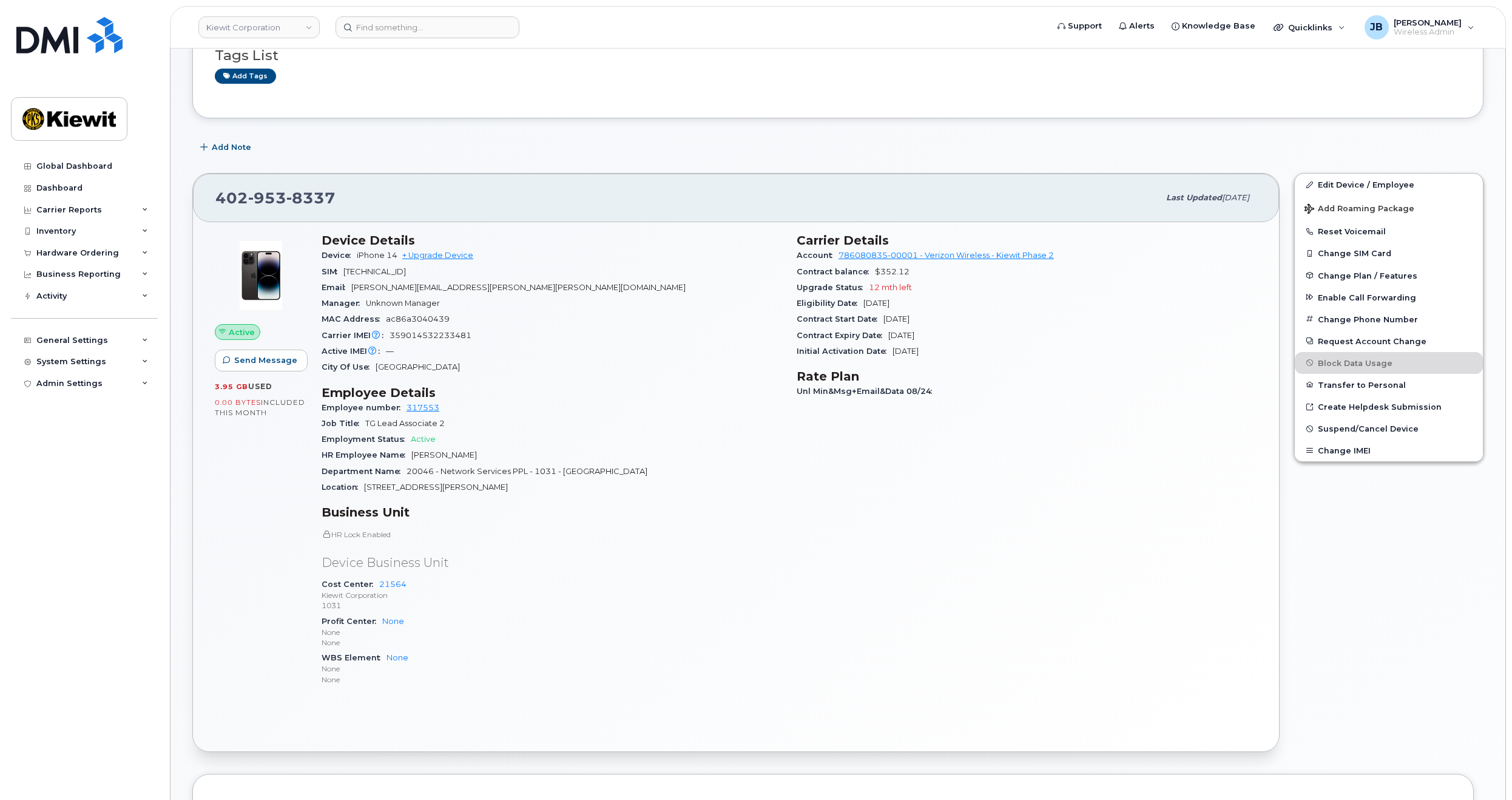
drag, startPoint x: 671, startPoint y: 309, endPoint x: 668, endPoint y: 339, distance: 30.1
